Goal: Task Accomplishment & Management: Manage account settings

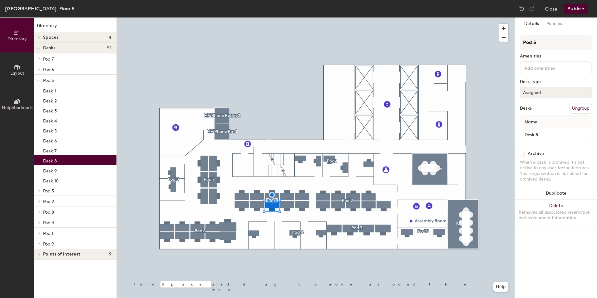
click at [537, 95] on button "Assigned" at bounding box center [556, 92] width 72 height 11
click at [531, 130] on div "Hoteled" at bounding box center [551, 130] width 62 height 9
click at [576, 7] on button "Publish" at bounding box center [575, 9] width 25 height 10
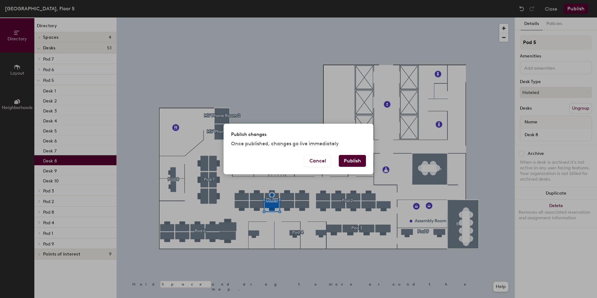
click at [357, 163] on button "Publish" at bounding box center [352, 161] width 27 height 12
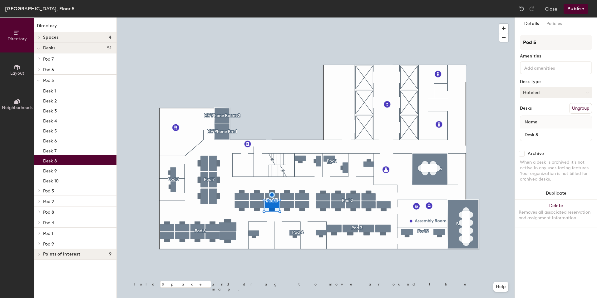
click at [544, 91] on button "Hoteled" at bounding box center [556, 92] width 72 height 11
click at [536, 111] on div "Assigned" at bounding box center [551, 111] width 62 height 9
click at [578, 9] on button "Publish" at bounding box center [575, 9] width 25 height 10
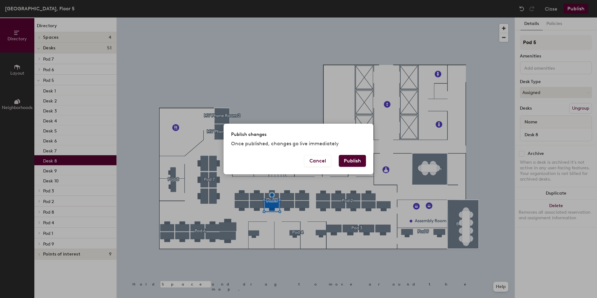
click at [358, 159] on button "Publish" at bounding box center [352, 161] width 27 height 12
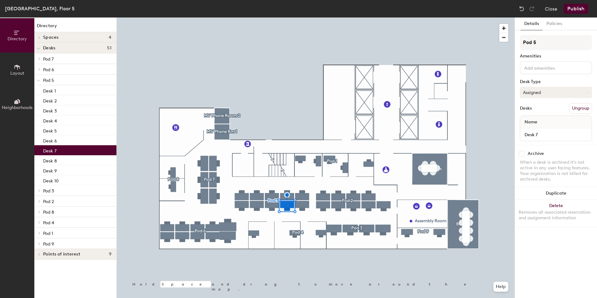
click at [557, 93] on button "Assigned" at bounding box center [556, 92] width 72 height 11
click at [533, 127] on div "Hoteled" at bounding box center [551, 130] width 62 height 9
click at [575, 5] on button "Publish" at bounding box center [575, 9] width 25 height 10
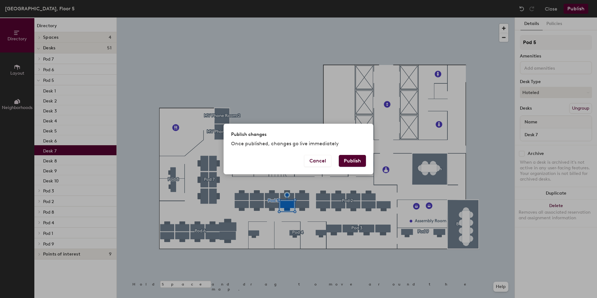
click at [352, 156] on button "Publish" at bounding box center [352, 161] width 27 height 12
